Goal: Check status: Check status

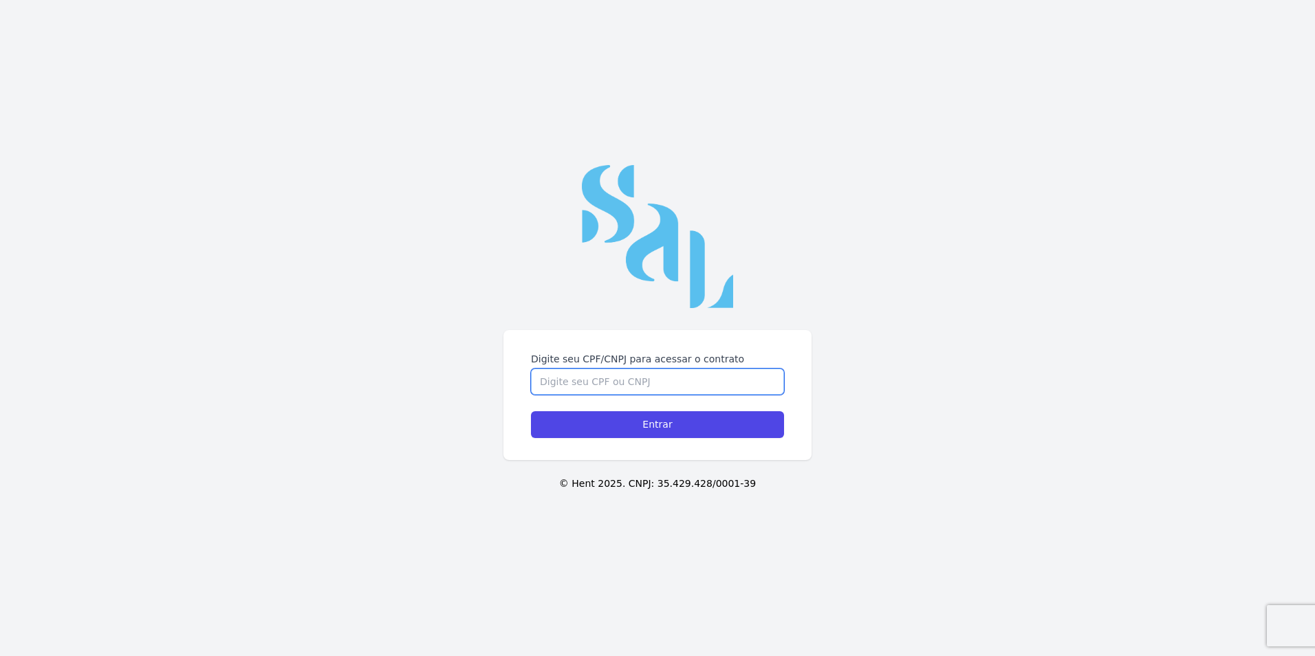
click at [617, 384] on input "Digite seu CPF/CNPJ para acessar o contrato" at bounding box center [657, 382] width 253 height 26
paste input "50569645000118"
type input "50569645000118"
click at [664, 427] on input "Entrar" at bounding box center [657, 424] width 253 height 27
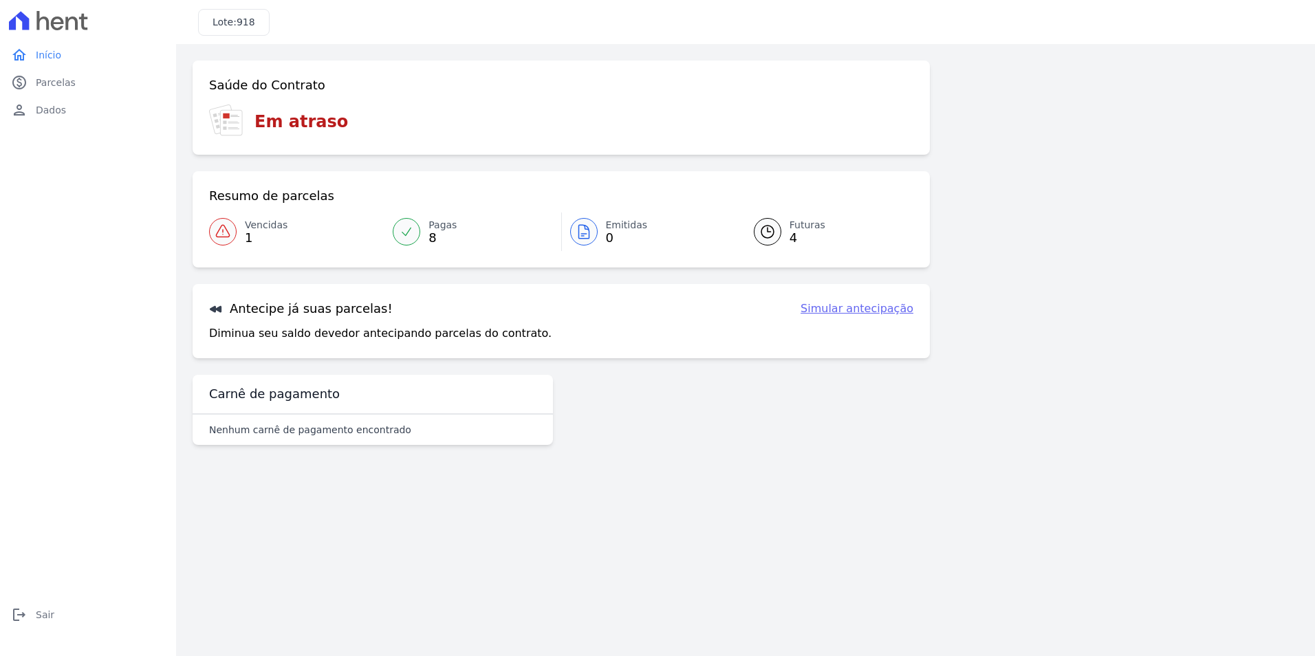
click at [261, 228] on span "Vencidas" at bounding box center [266, 225] width 43 height 14
click at [243, 236] on link "Vencidas 1" at bounding box center [296, 231] width 175 height 39
